Goal: Transaction & Acquisition: Purchase product/service

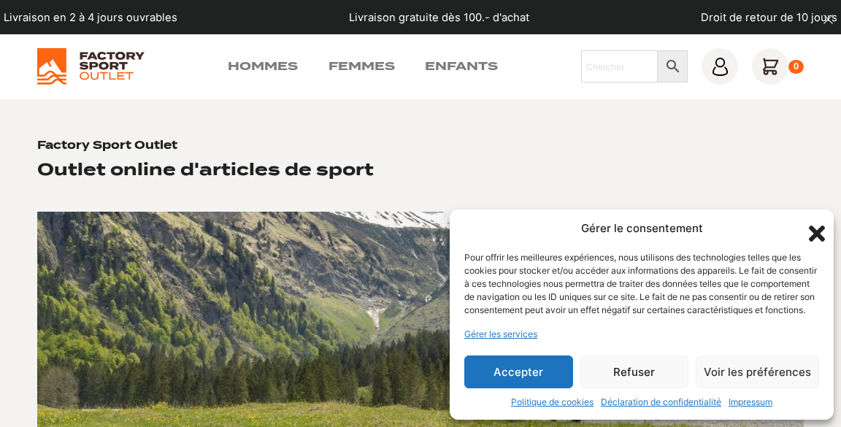
click at [543, 372] on button "Accepter" at bounding box center [518, 372] width 109 height 33
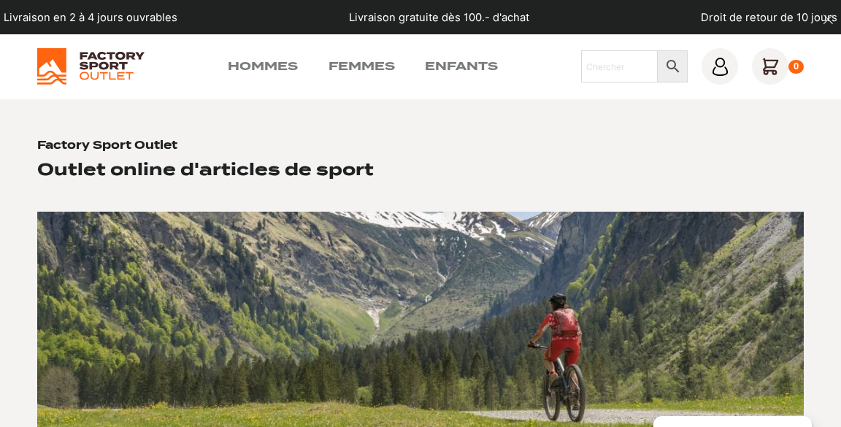
click at [271, 62] on link "Hommes" at bounding box center [263, 67] width 70 height 18
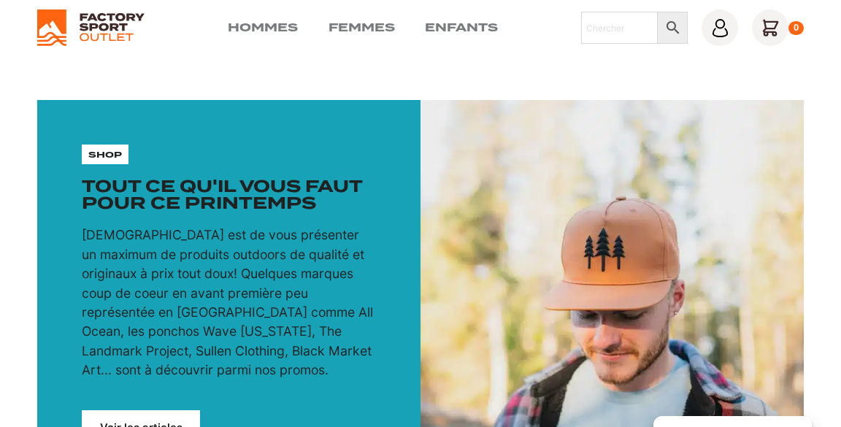
scroll to position [39, 0]
click at [165, 424] on link "Voir les articles" at bounding box center [141, 427] width 118 height 35
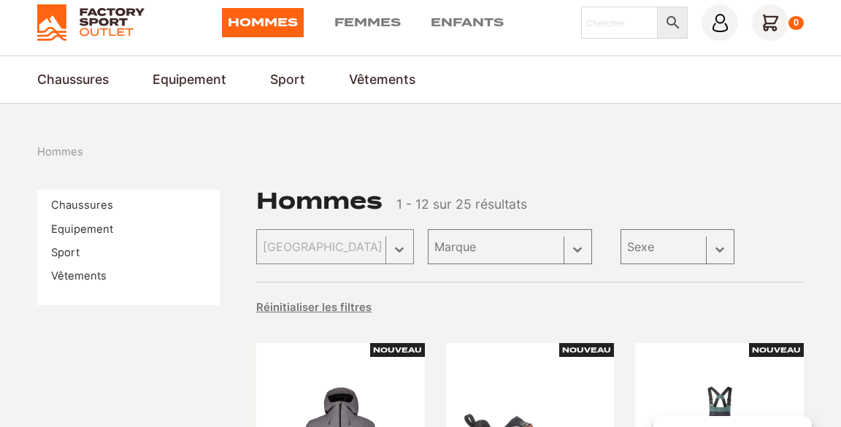
scroll to position [45, 0]
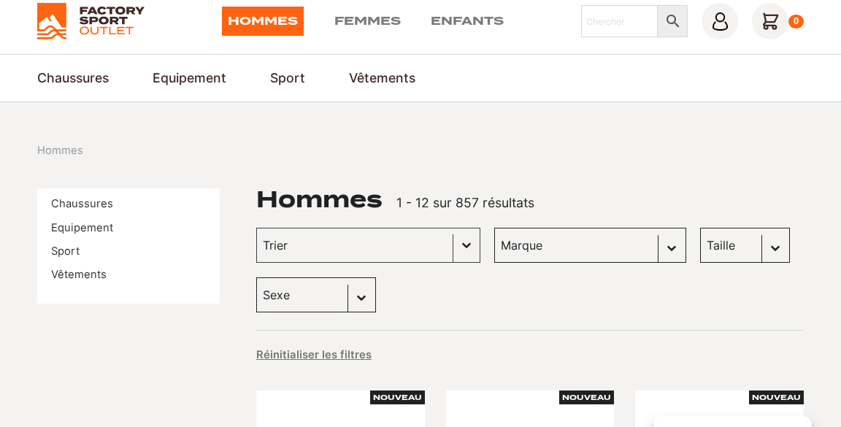
click at [102, 275] on link "Vêtements" at bounding box center [78, 274] width 55 height 13
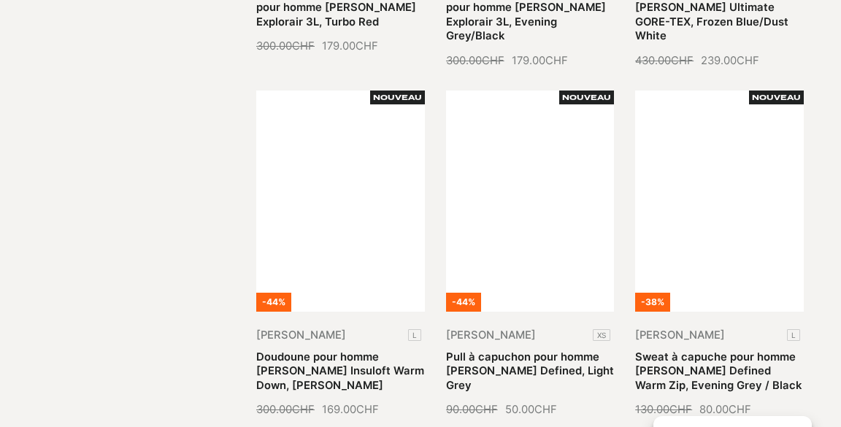
scroll to position [1064, 0]
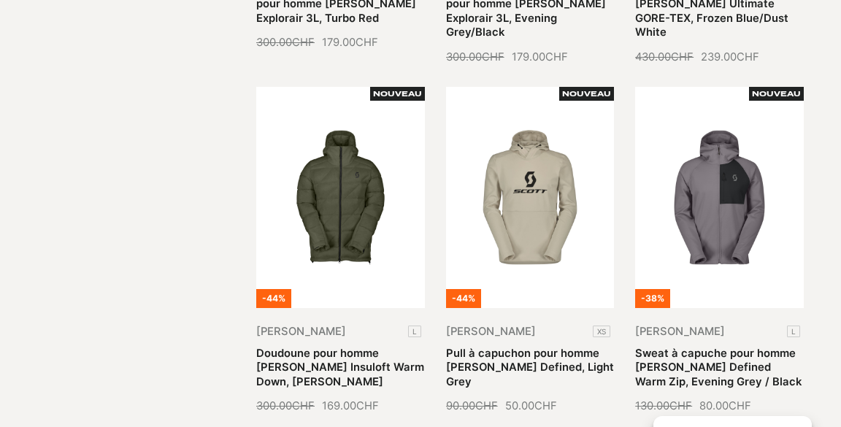
click at [801, 347] on link "Sweat à capuche pour homme Scott Defined Warm Zip, Evening Grey / Black" at bounding box center [718, 367] width 166 height 41
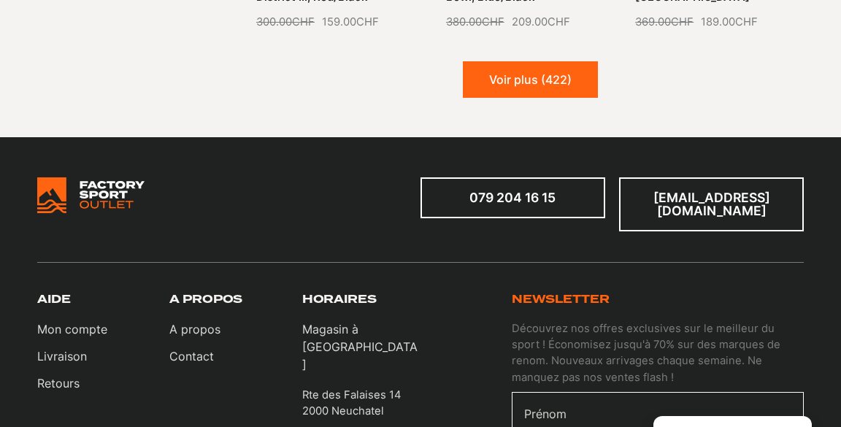
scroll to position [1781, 0]
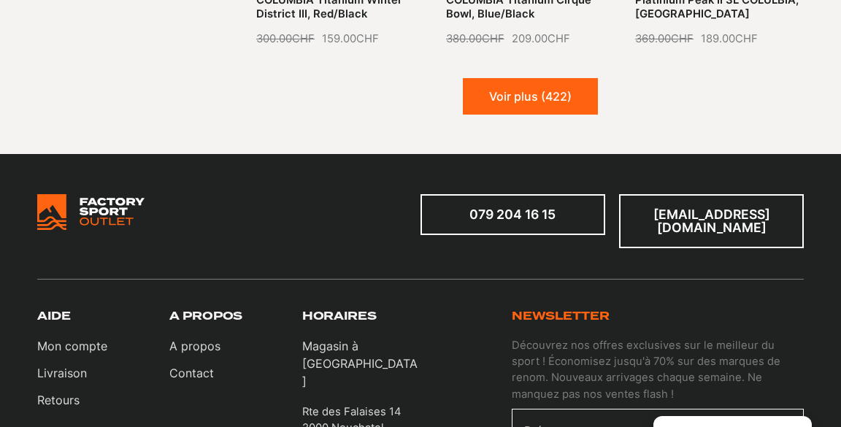
click at [545, 78] on button "Voir plus (422)" at bounding box center [530, 96] width 135 height 37
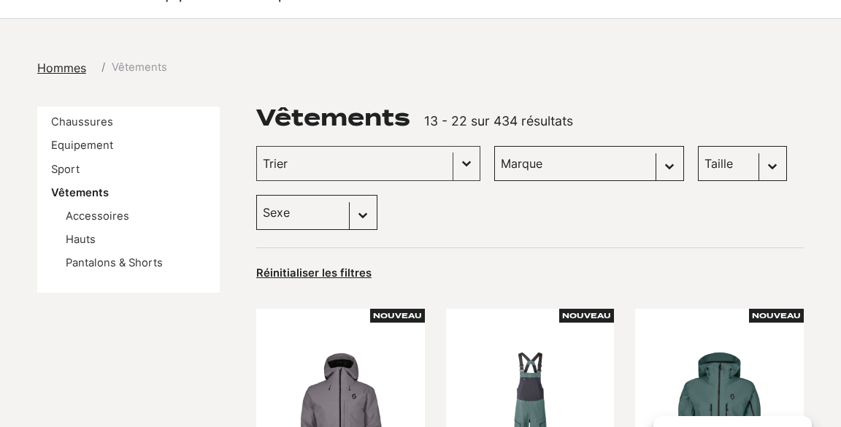
scroll to position [0, 0]
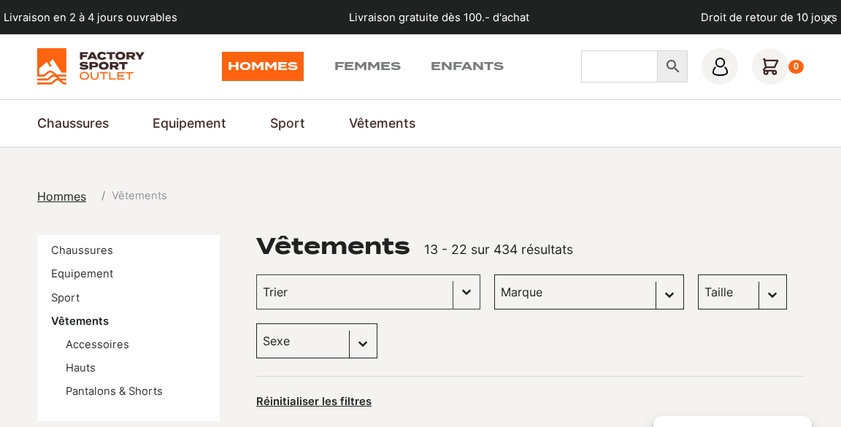
click at [609, 66] on input "Chercher" at bounding box center [619, 66] width 77 height 32
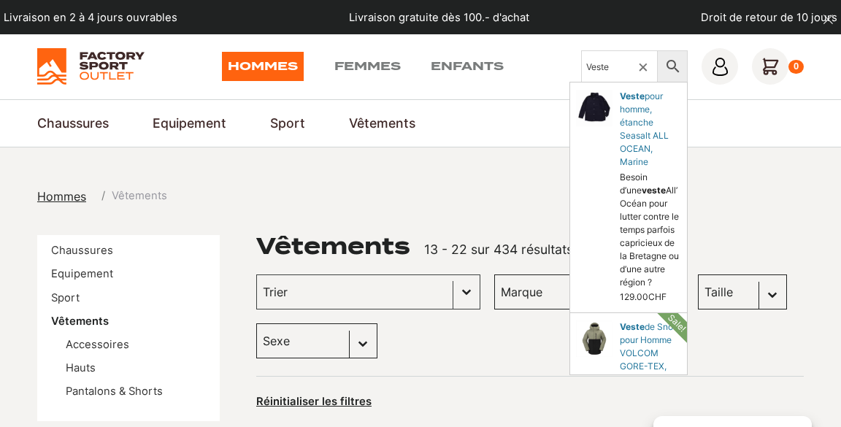
type input "Veste"
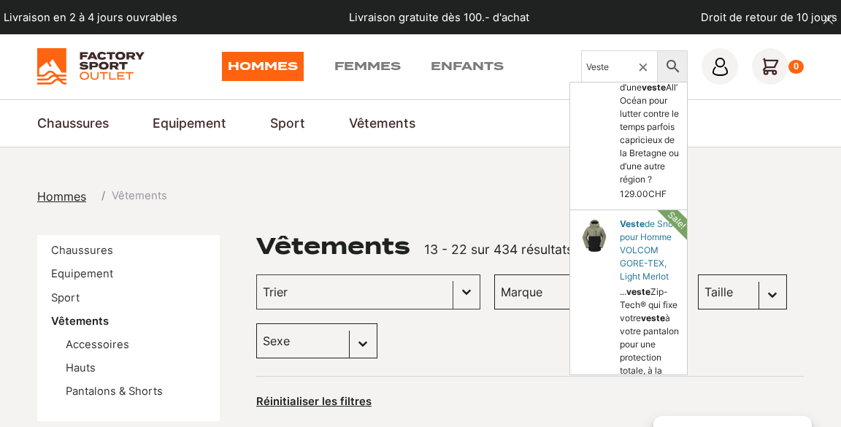
scroll to position [104, 0]
click at [620, 281] on link "de Snow pour Homme VOLCOM GORE-TEX, Light Merlot" at bounding box center [628, 338] width 117 height 256
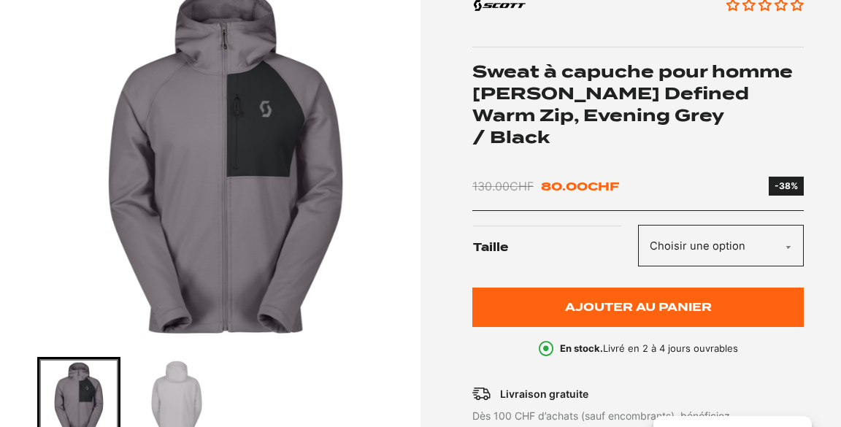
scroll to position [239, 0]
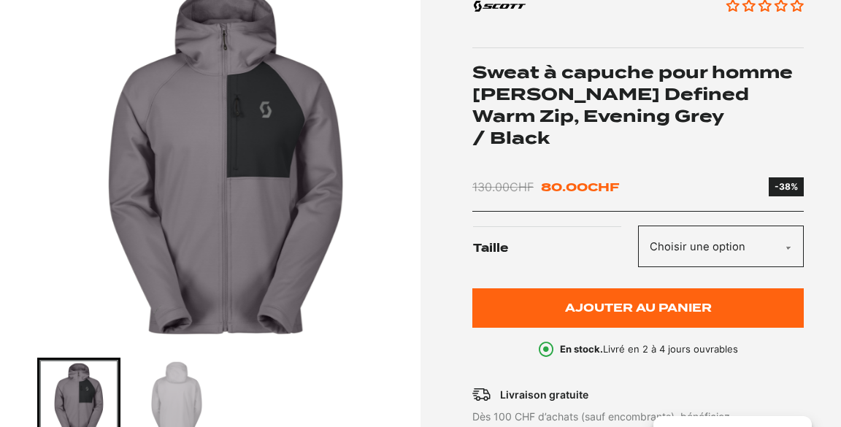
click at [185, 397] on img "Go to slide 2" at bounding box center [176, 399] width 79 height 79
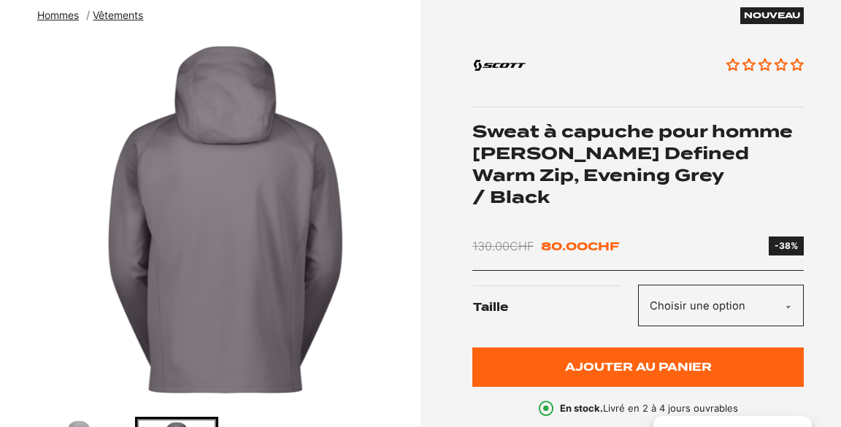
scroll to position [162, 0]
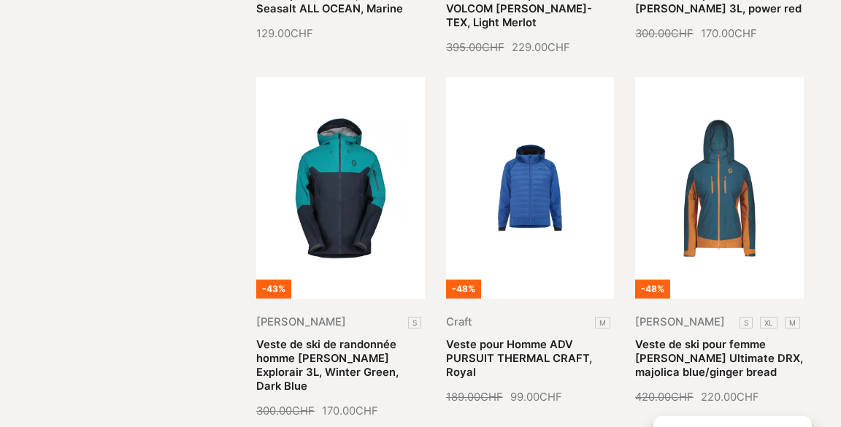
scroll to position [614, 0]
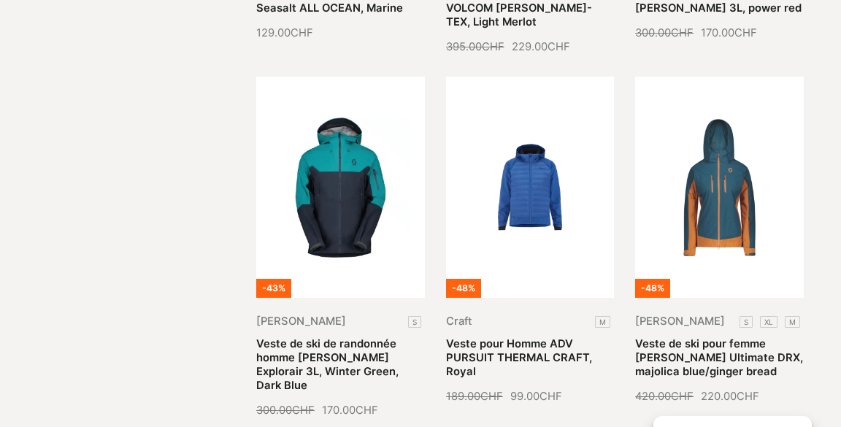
click at [338, 337] on link "Veste de ski de randonnée homme [PERSON_NAME] Explorair 3L, Winter Green, Dark …" at bounding box center [327, 364] width 142 height 55
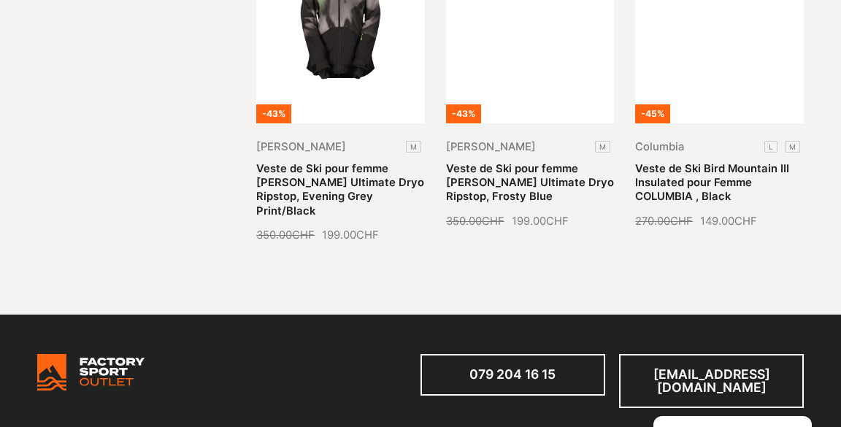
scroll to position [1546, 0]
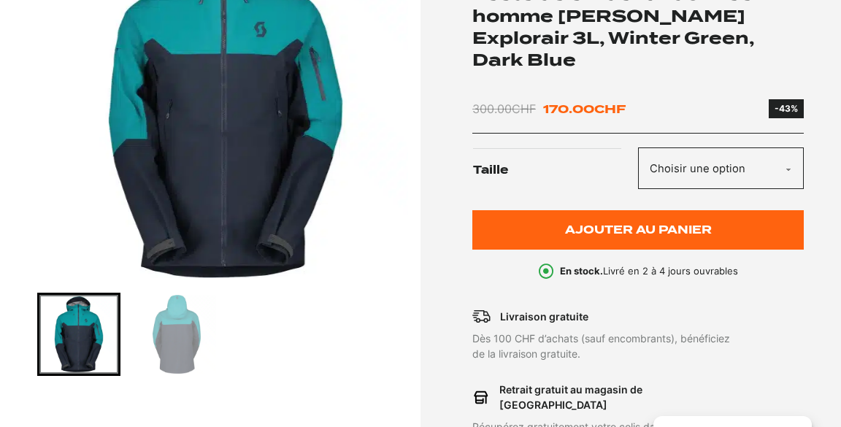
scroll to position [304, 0]
click at [169, 336] on img "Go to slide 2" at bounding box center [176, 334] width 79 height 79
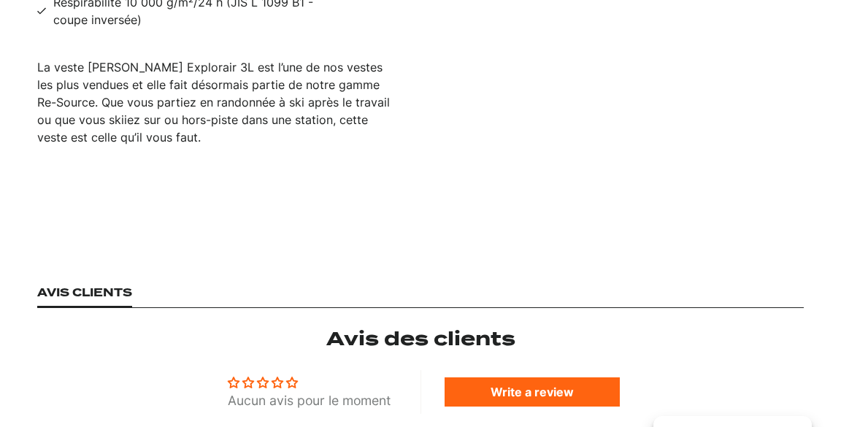
scroll to position [1159, 0]
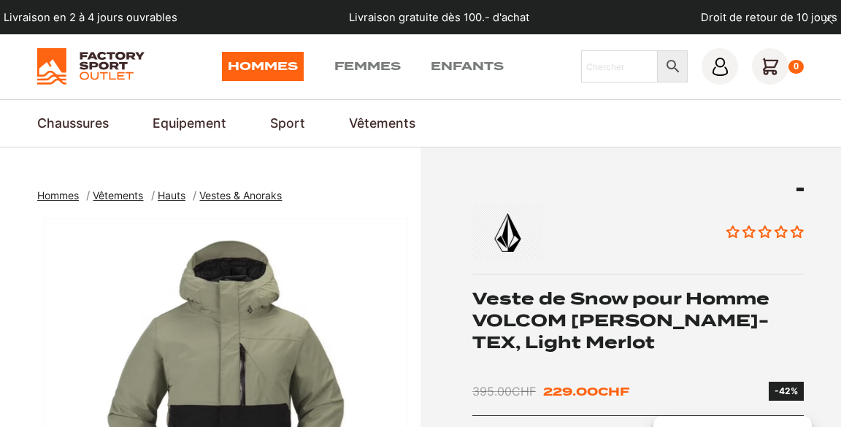
click at [92, 126] on link "Chaussures" at bounding box center [73, 123] width 72 height 19
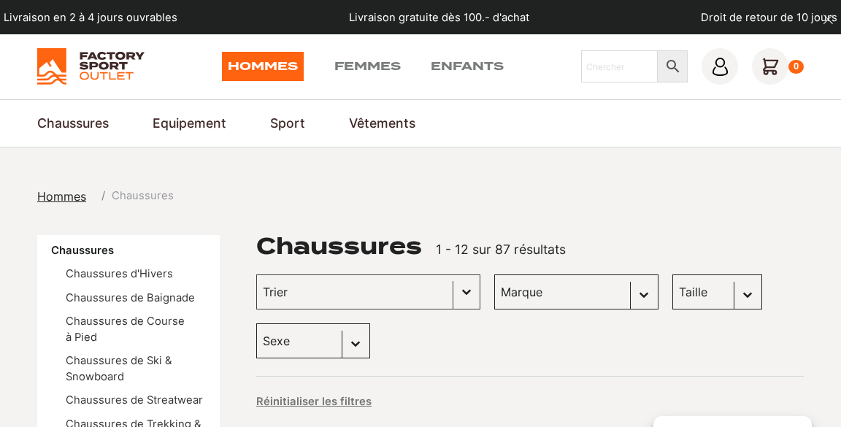
click at [116, 323] on link "Chaussures de Course à Pied" at bounding box center [125, 329] width 119 height 29
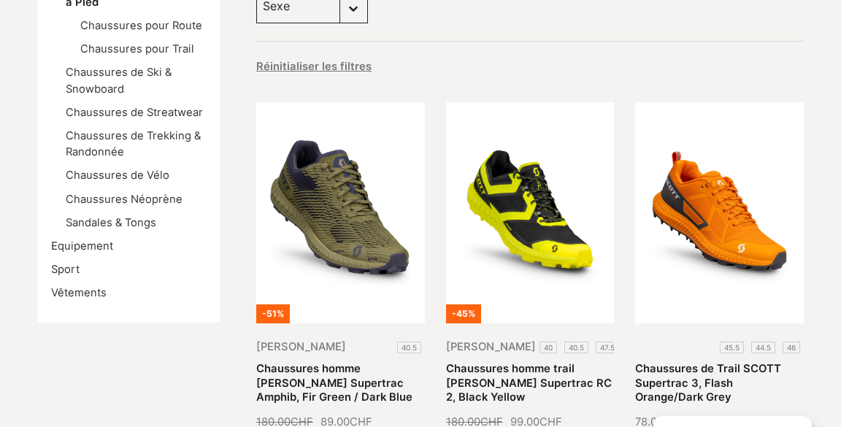
scroll to position [342, 0]
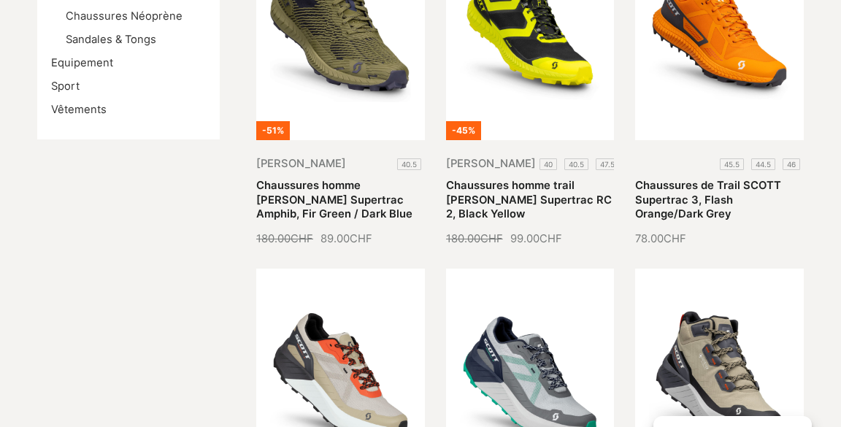
scroll to position [522, 0]
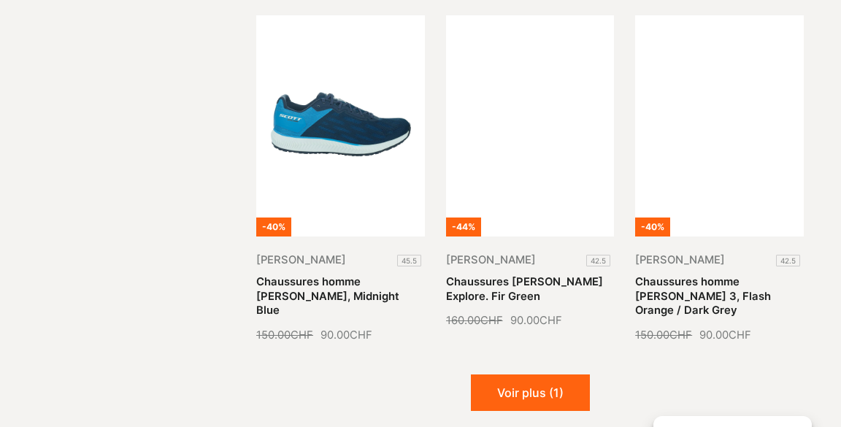
scroll to position [1514, 0]
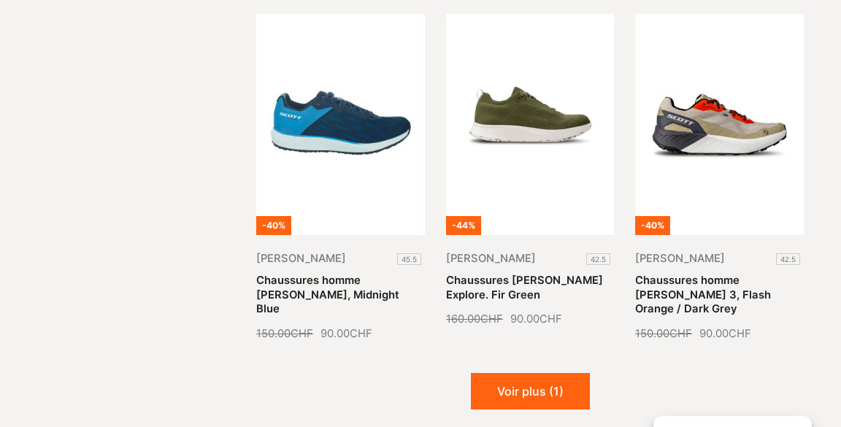
click at [545, 373] on button "Voir plus (1)" at bounding box center [530, 391] width 119 height 37
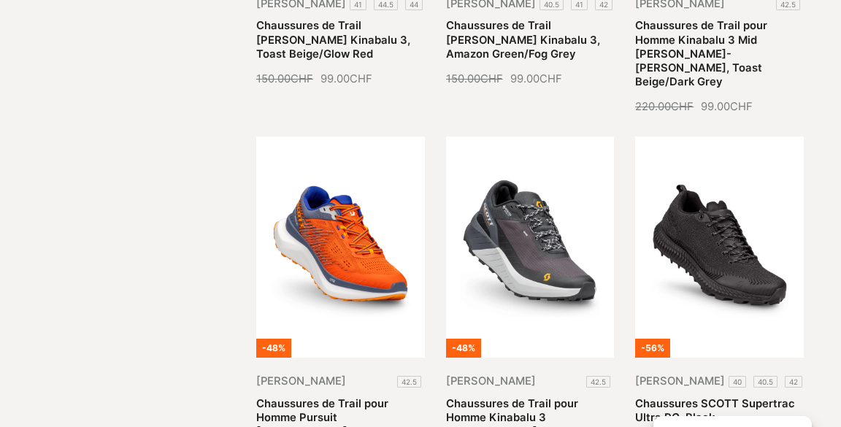
scroll to position [1004, 0]
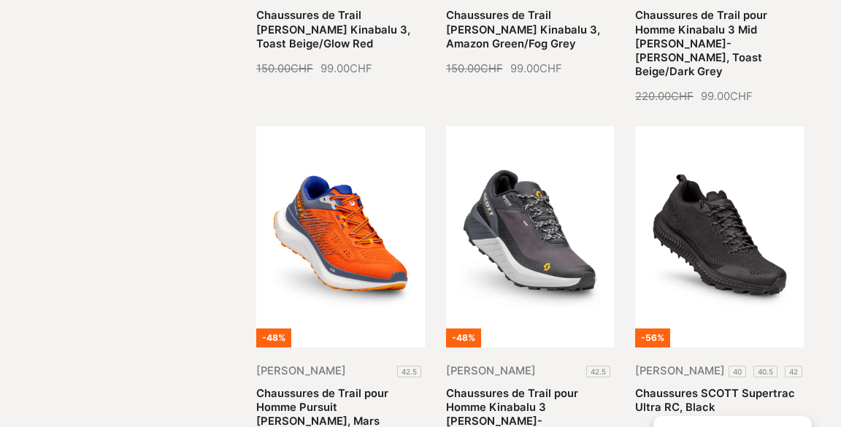
click at [549, 387] on link "Chaussures de Trail pour Homme Kinabalu 3 [PERSON_NAME]-[PERSON_NAME], Black" at bounding box center [512, 414] width 132 height 55
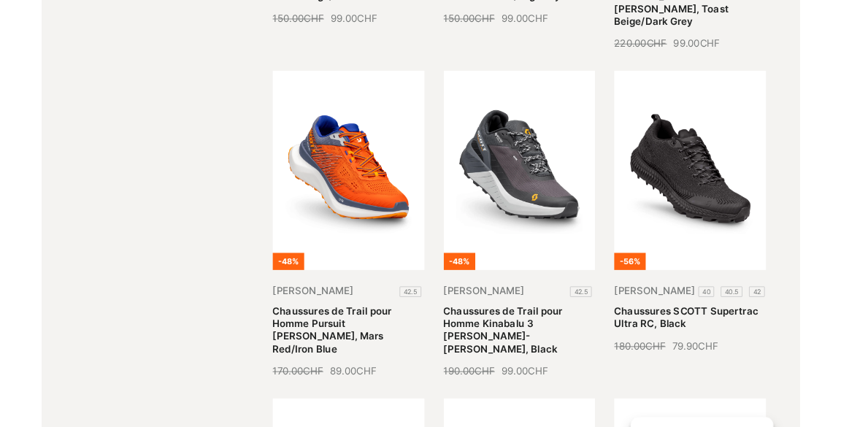
scroll to position [1154, 0]
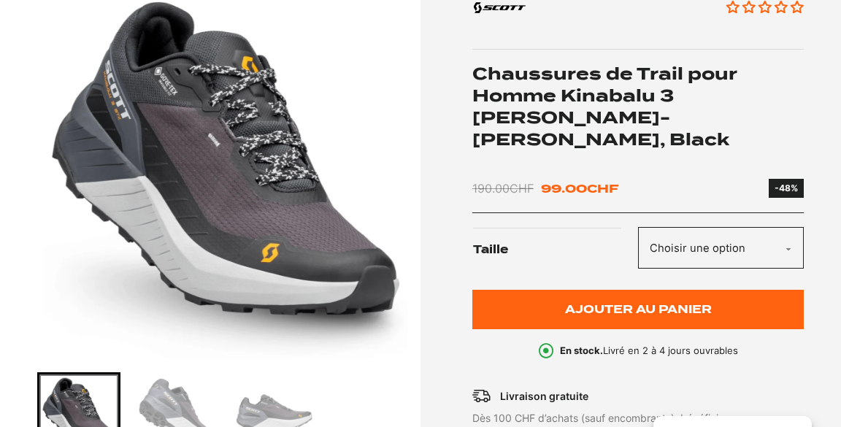
scroll to position [226, 0]
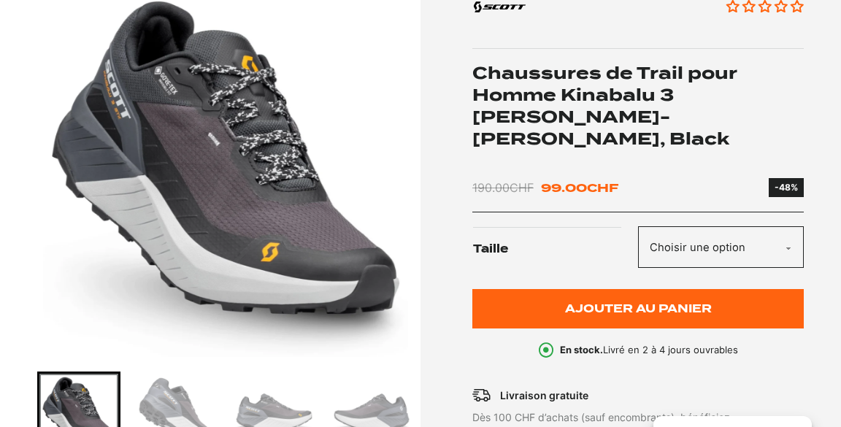
click at [733, 232] on select "Choisir une option 42.5" at bounding box center [721, 247] width 166 height 42
select select "42.5"
click at [638, 226] on select "Choisir une option 42.5" at bounding box center [721, 247] width 166 height 42
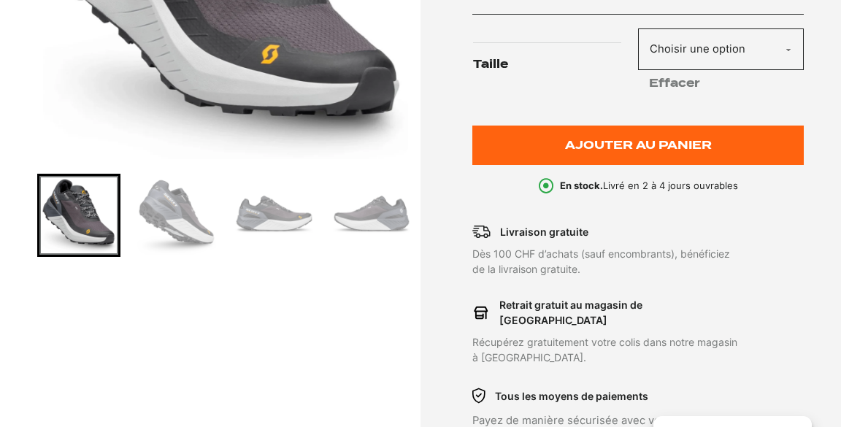
scroll to position [423, 0]
click at [190, 226] on img "Go to slide 2" at bounding box center [176, 215] width 79 height 79
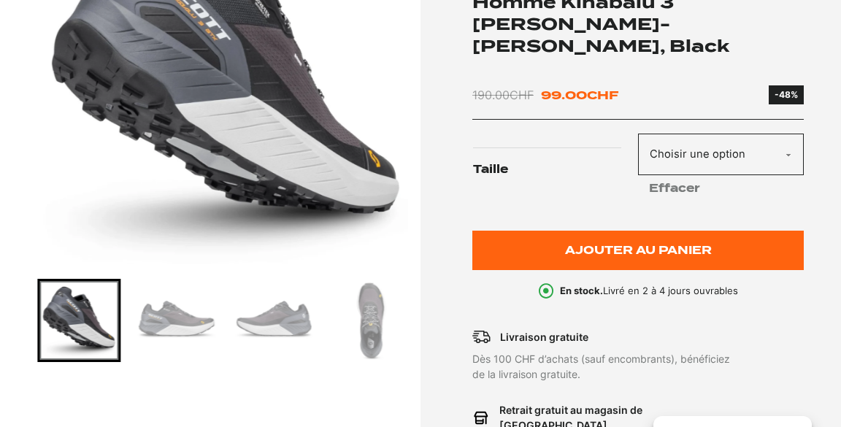
scroll to position [319, 0]
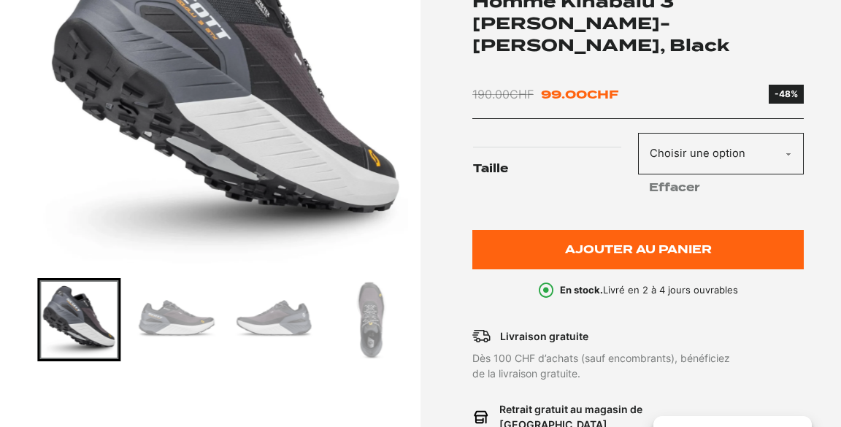
click at [296, 327] on img "Go to slide 4" at bounding box center [273, 319] width 79 height 79
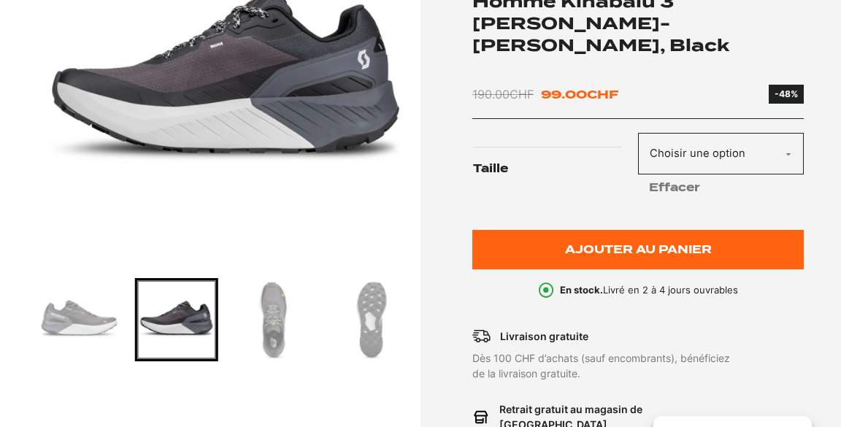
click at [374, 336] on img "Go to slide 6" at bounding box center [371, 319] width 79 height 79
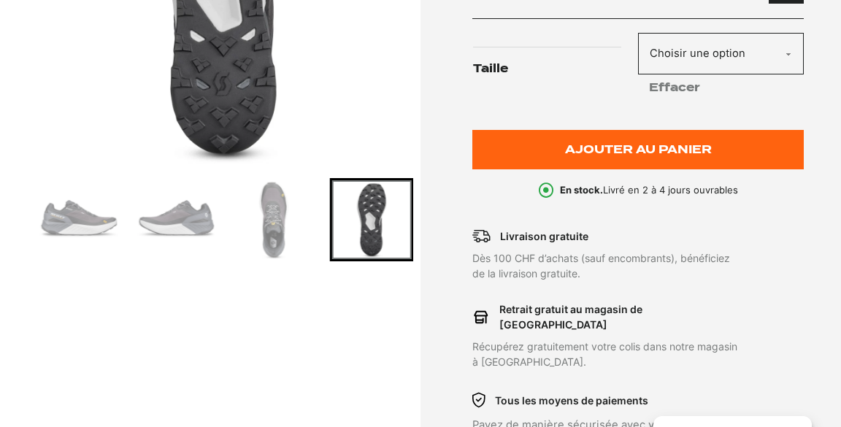
scroll to position [423, 0]
